Goal: Transaction & Acquisition: Purchase product/service

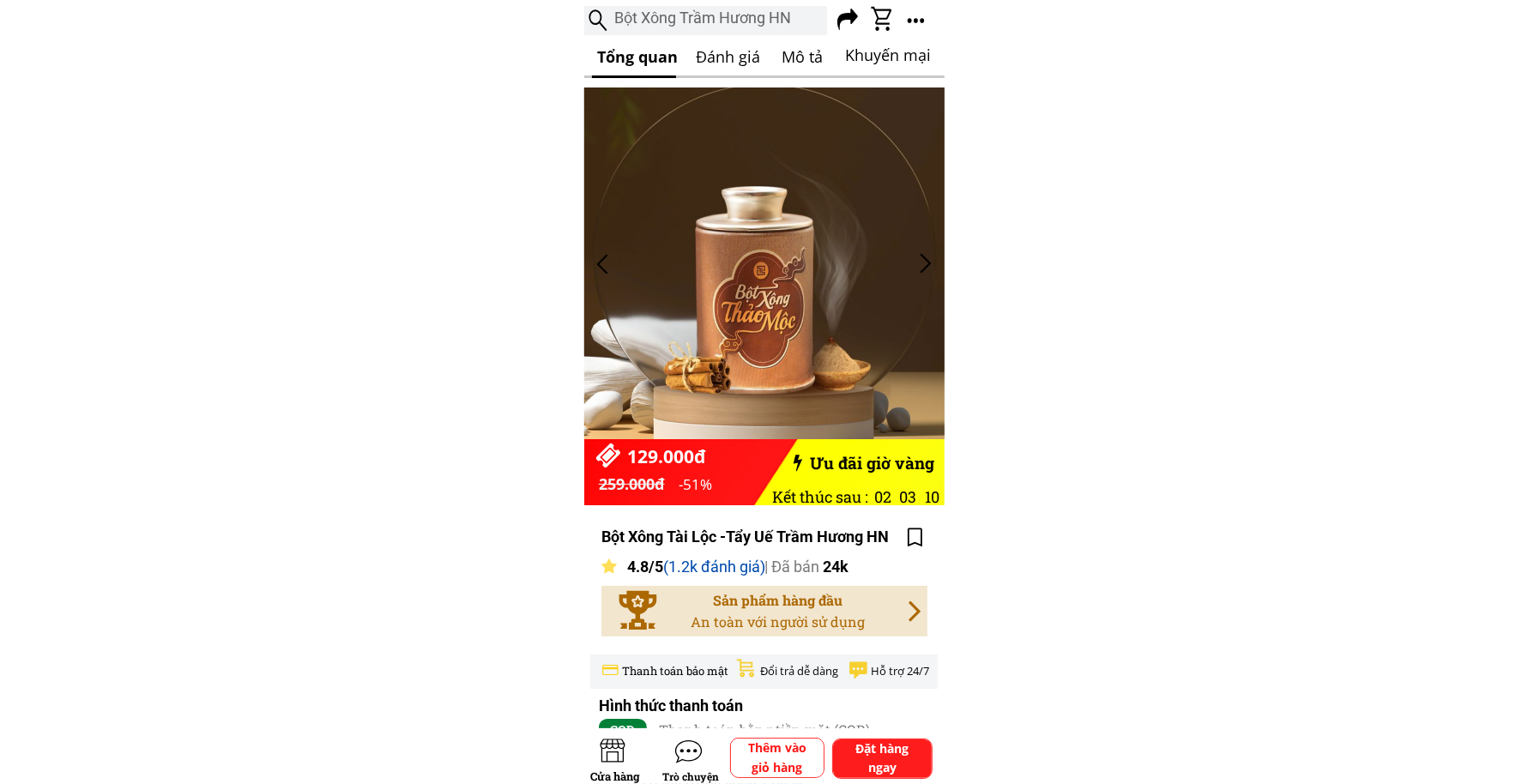
click at [931, 265] on div at bounding box center [926, 264] width 28 height 28
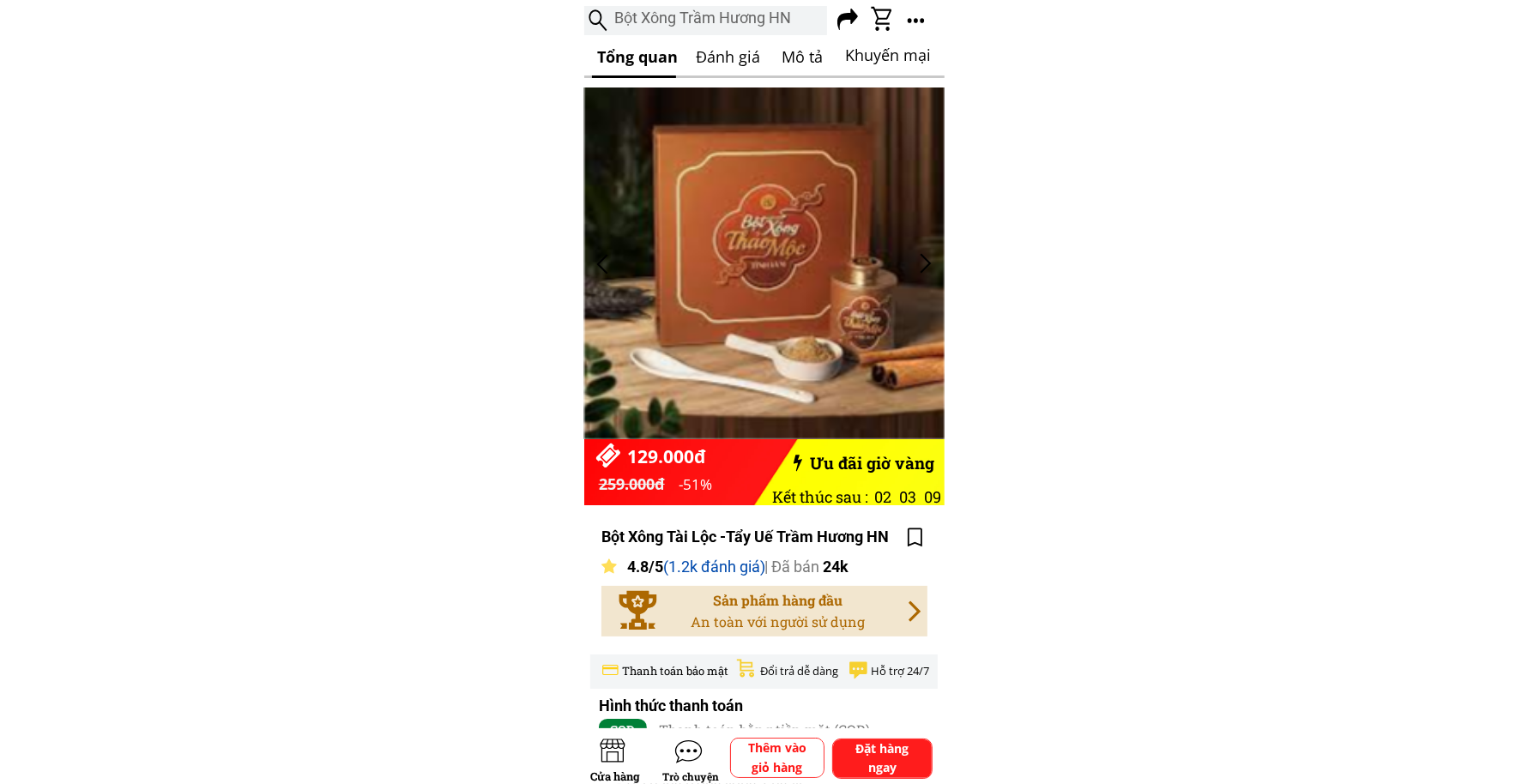
click at [931, 265] on div at bounding box center [926, 264] width 28 height 28
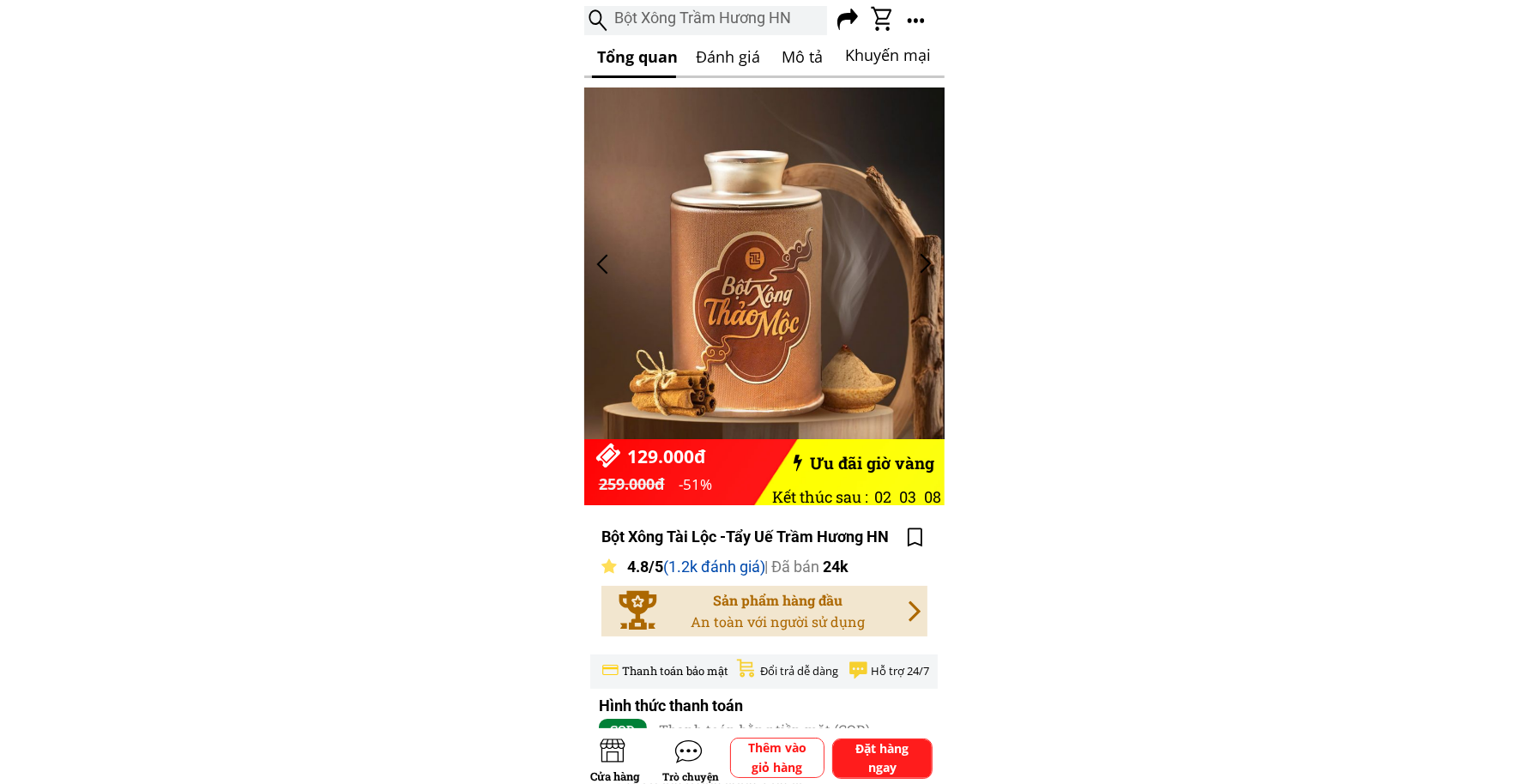
click at [931, 265] on div at bounding box center [926, 264] width 28 height 28
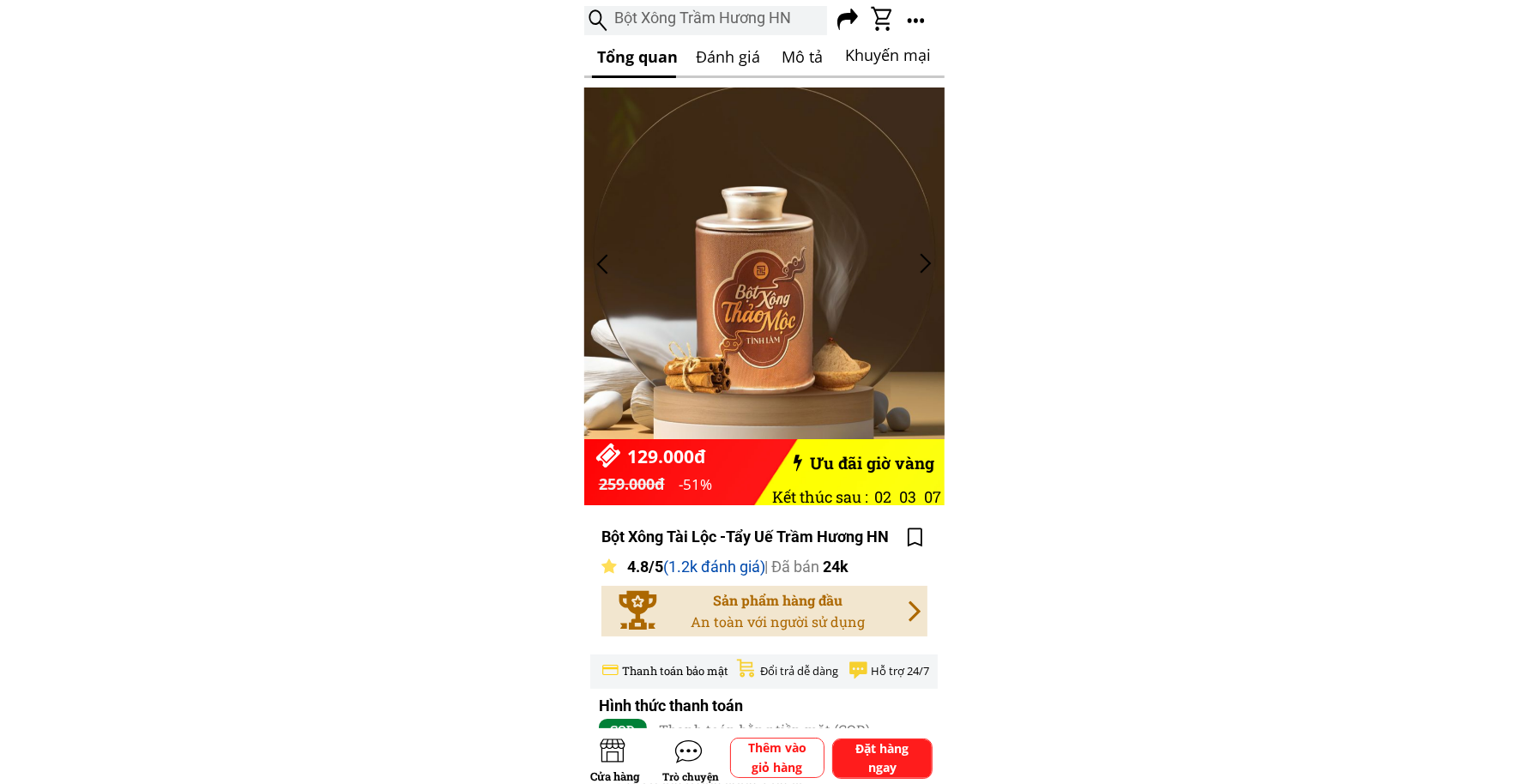
click at [931, 265] on div at bounding box center [926, 264] width 28 height 28
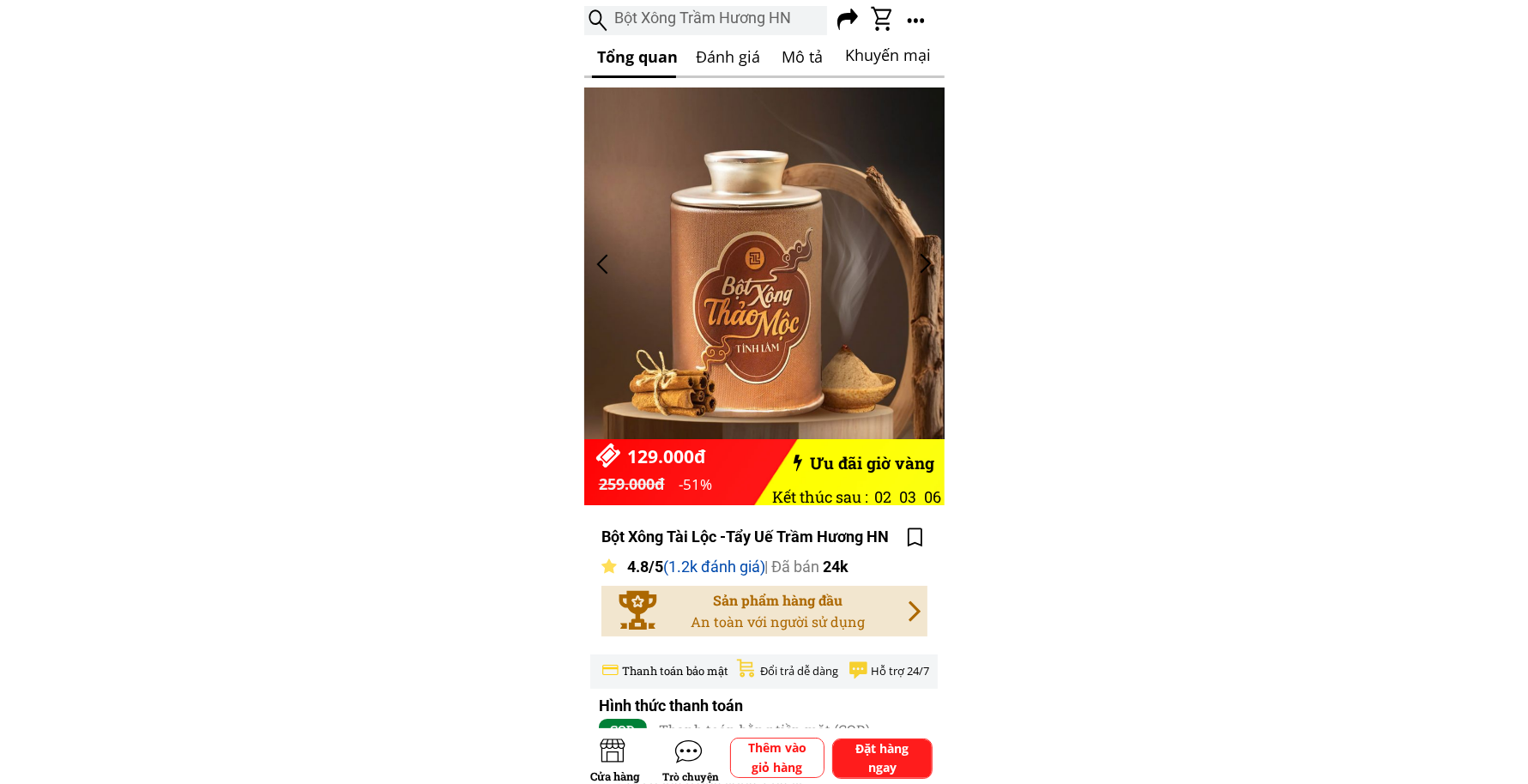
click at [931, 265] on div at bounding box center [926, 264] width 28 height 28
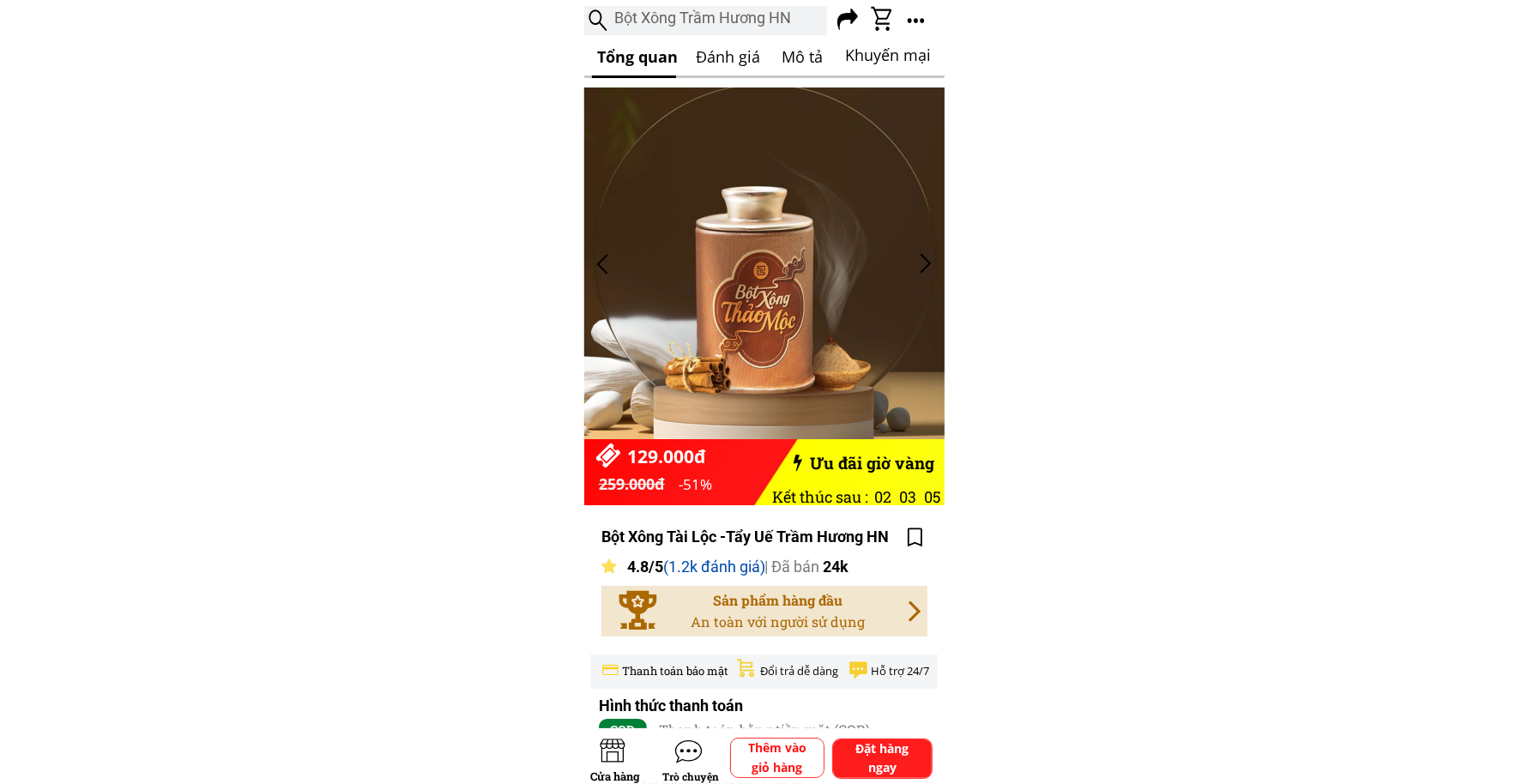
click at [931, 265] on div at bounding box center [926, 264] width 28 height 28
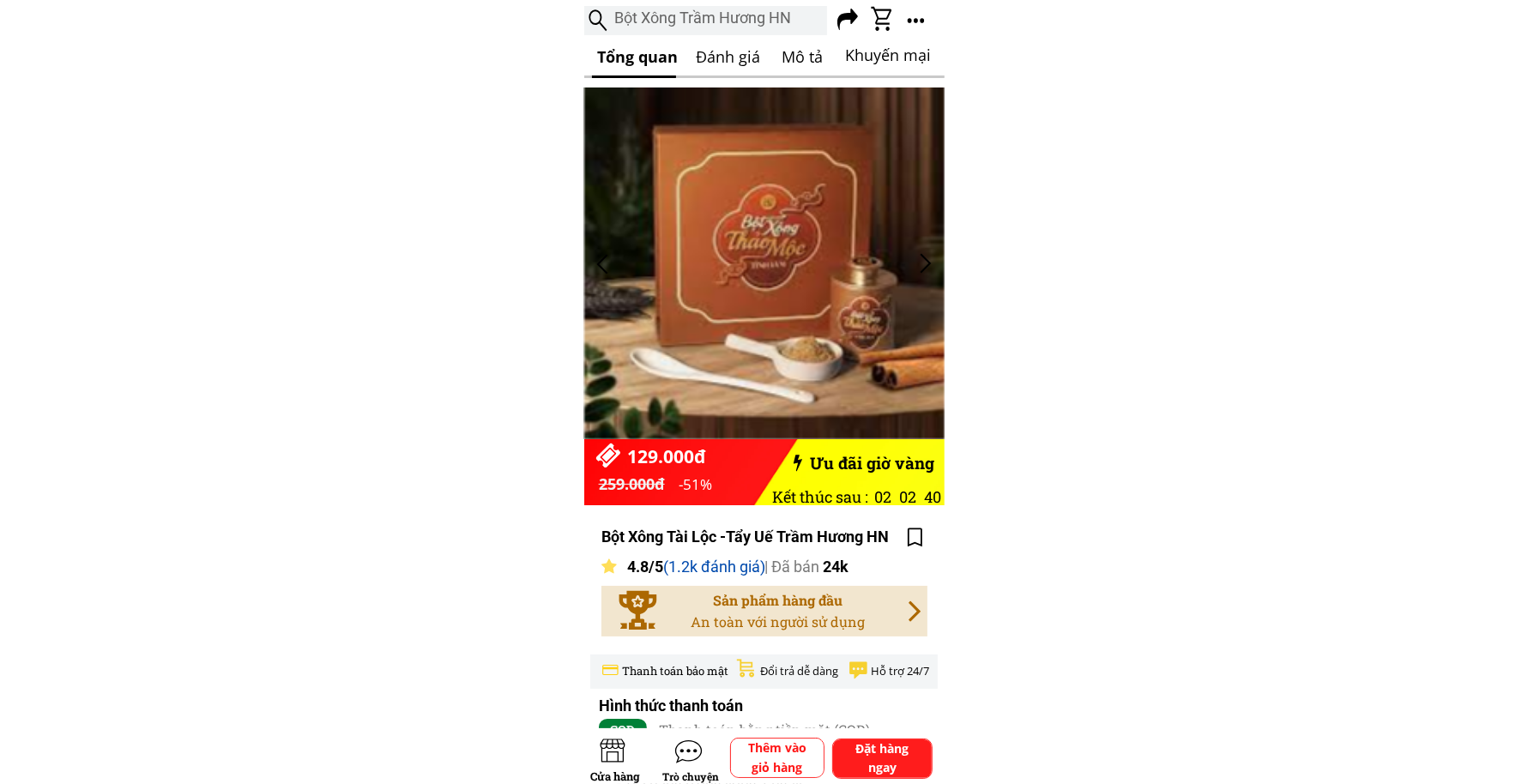
click at [935, 557] on div "Bột Xông Tài Lộc -Tẩy Uế Trầm Hương HN Sản phẩm hàng đầu An toàn với người sử d…" at bounding box center [764, 705] width 360 height 384
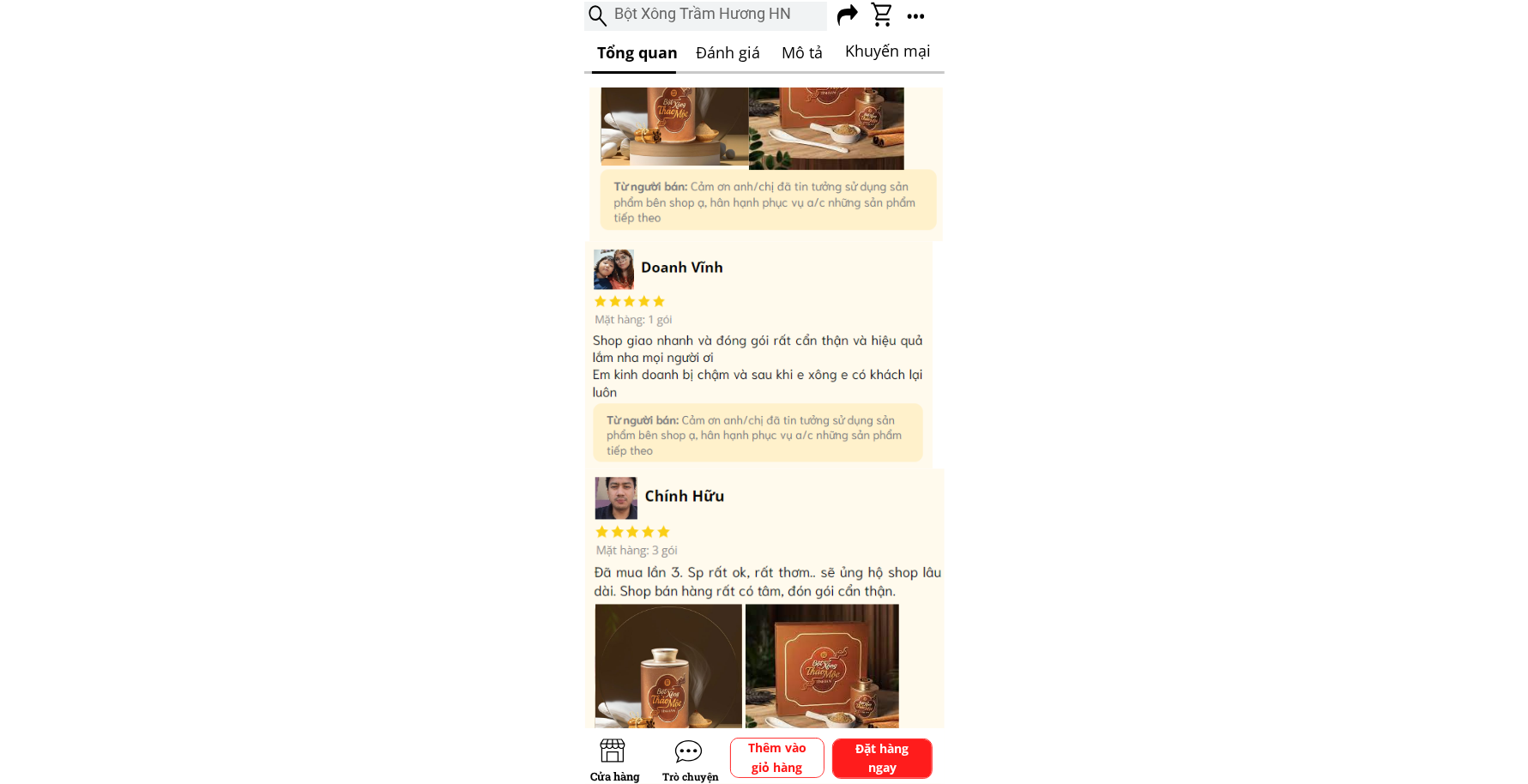
scroll to position [4029, 0]
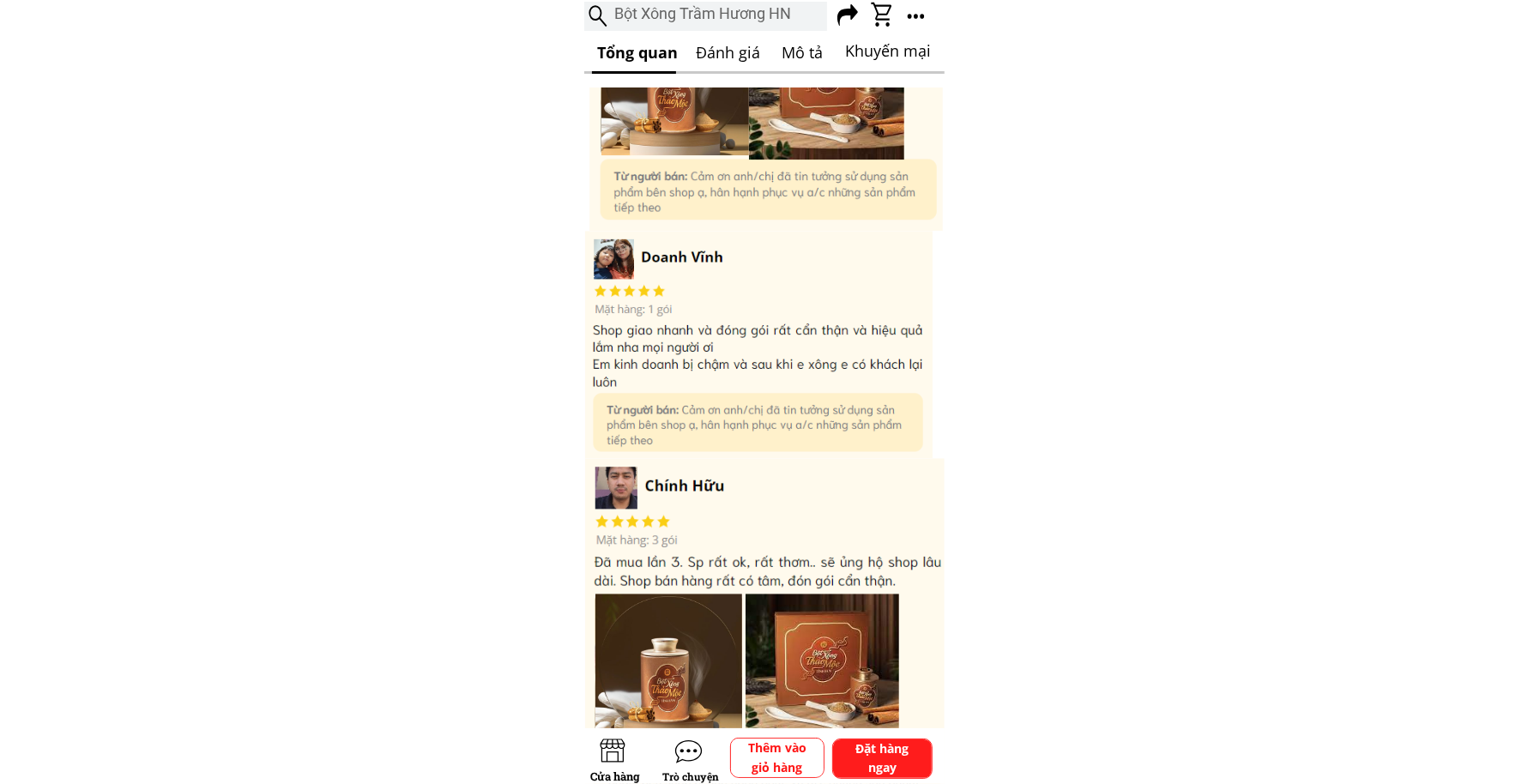
drag, startPoint x: 758, startPoint y: 354, endPoint x: 685, endPoint y: 540, distance: 199.8
click at [685, 540] on div "Đánh giá của khách hàng (1245 bình luận) Xem thêm 4.8/5" at bounding box center [764, 284] width 360 height 1069
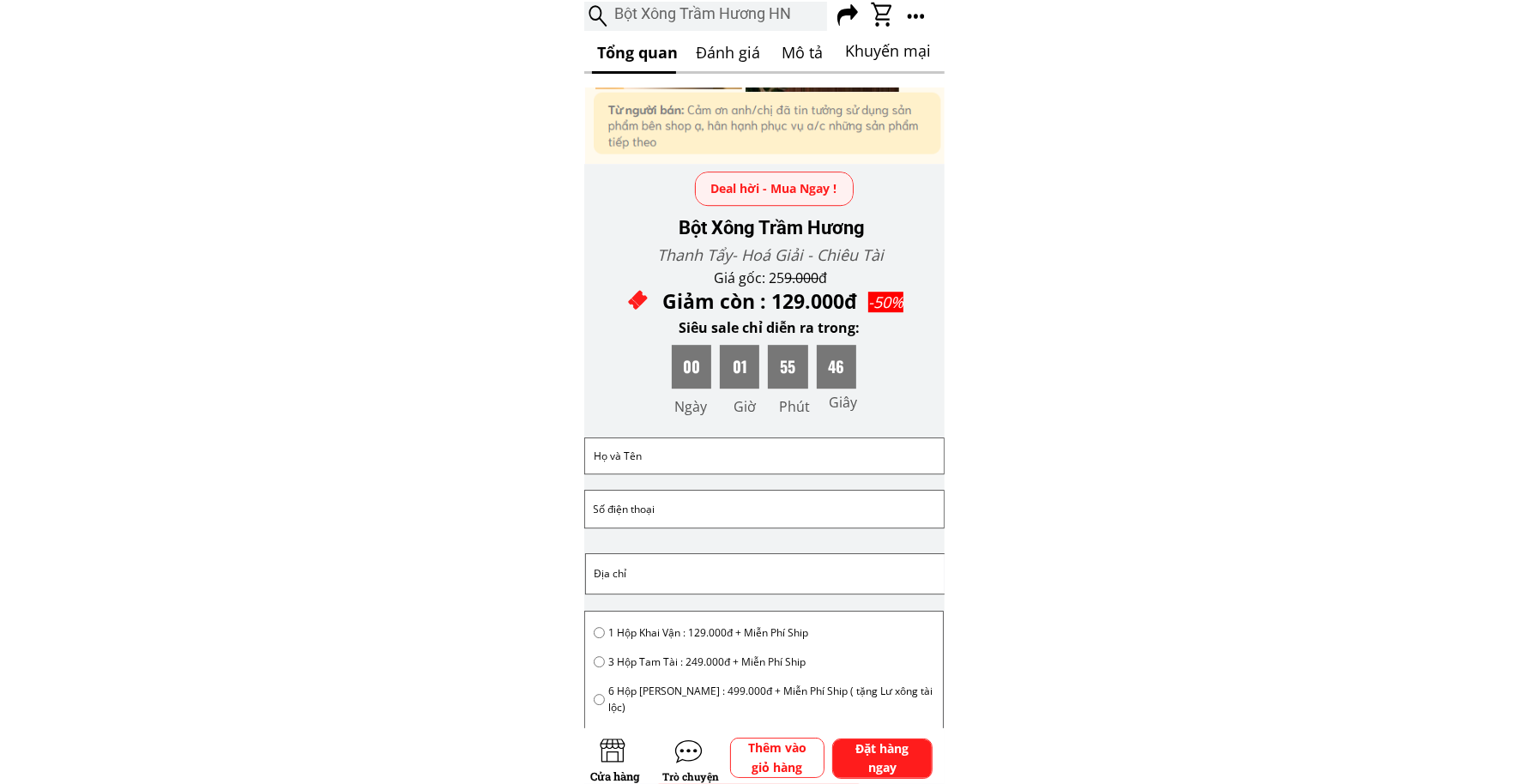
scroll to position [4893, 0]
